Goal: Check status

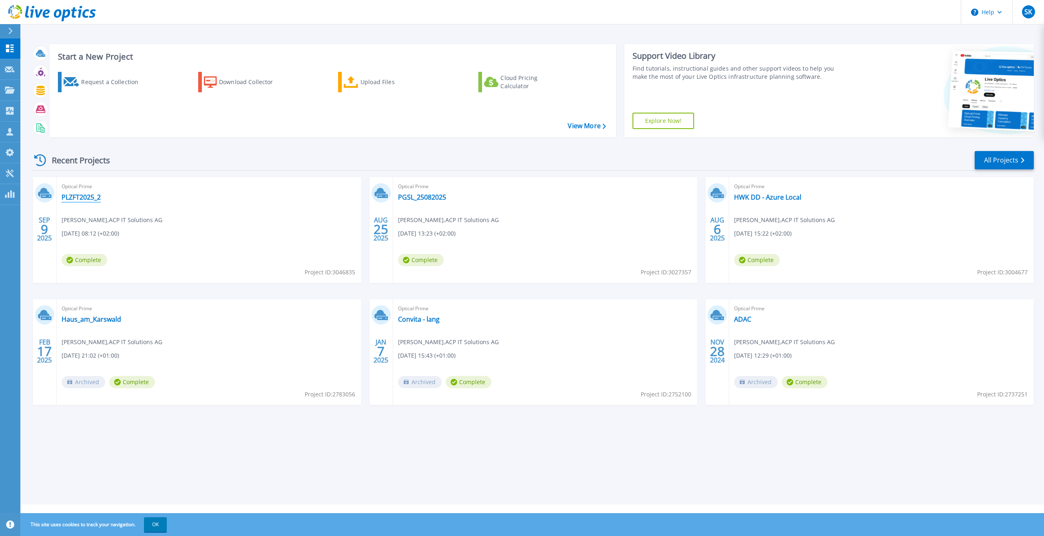
click at [92, 196] on link "PLZFT2025_2" at bounding box center [81, 197] width 39 height 8
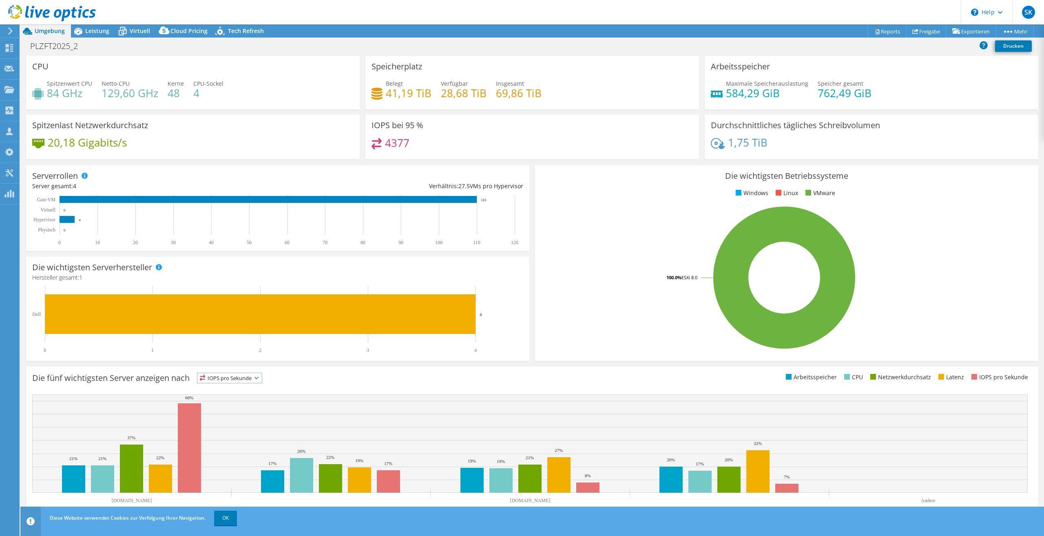
select select "USD"
click at [116, 93] on h4 "129,60 GHz" at bounding box center [130, 93] width 57 height 9
click at [120, 93] on h4 "129,60 GHz" at bounding box center [130, 93] width 57 height 9
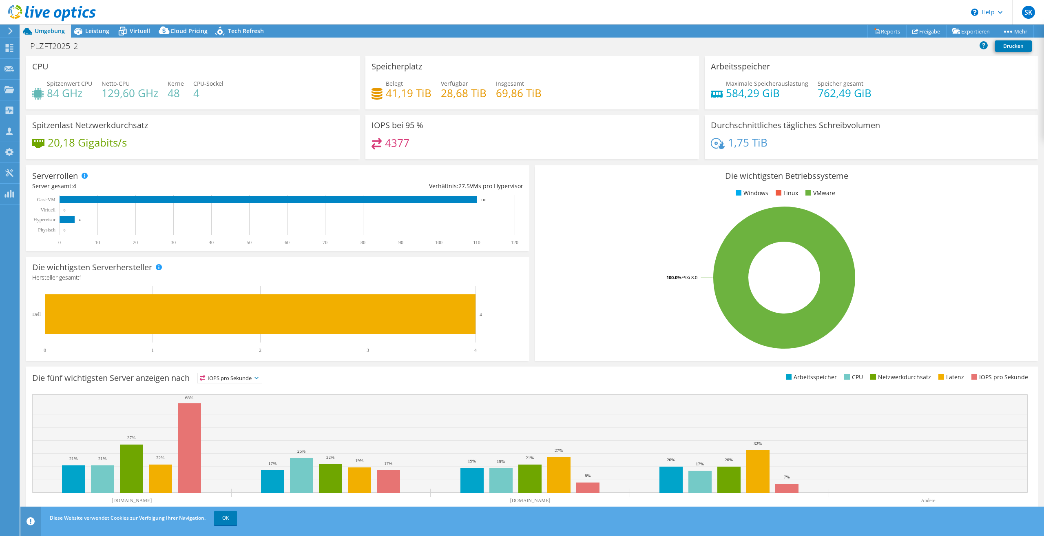
click at [193, 93] on h4 "4" at bounding box center [208, 93] width 30 height 9
click at [214, 89] on h4 "4" at bounding box center [208, 93] width 30 height 9
